Goal: Information Seeking & Learning: Find specific fact

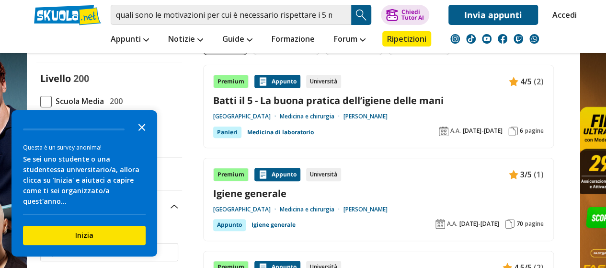
click at [147, 136] on icon "Close the survey" at bounding box center [141, 126] width 19 height 19
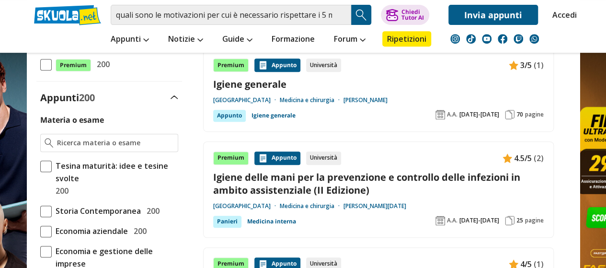
scroll to position [219, 0]
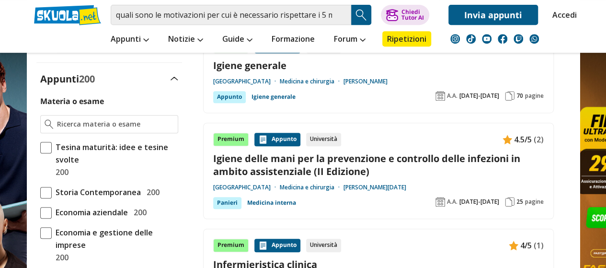
click at [248, 165] on link "Igiene delle mani per la prevenzione e controllo delle infezioni in ambito assi…" at bounding box center [378, 165] width 330 height 26
